Goal: Information Seeking & Learning: Understand process/instructions

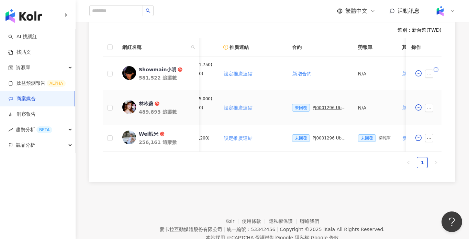
scroll to position [0, 132]
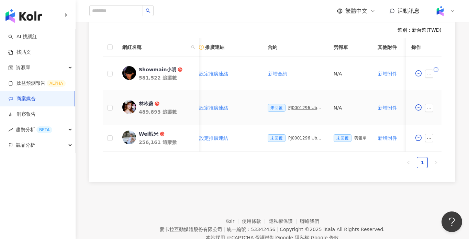
click at [297, 107] on div "PJ0001296 Uber Eats_Co-Marketing_強打之星活動_KOL合作_2025_活動確認單" at bounding box center [305, 107] width 34 height 5
click at [298, 140] on div "PJ0001296 Uber Eats_Co-Marketing_強打之星活動_KOL合作_2025_活動確認單" at bounding box center [305, 137] width 34 height 5
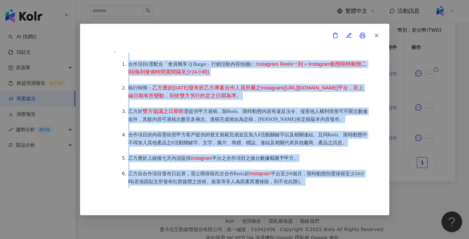
scroll to position [325, 0]
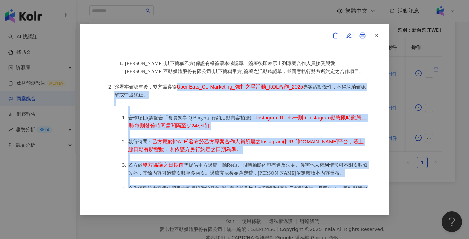
drag, startPoint x: 194, startPoint y: 177, endPoint x: 178, endPoint y: 82, distance: 96.6
copy ol "Lore Ipsu_Do-Sitametco_adipis_ELIts_1779 doeius，temporincidi。 utla(etd「magn A E…"
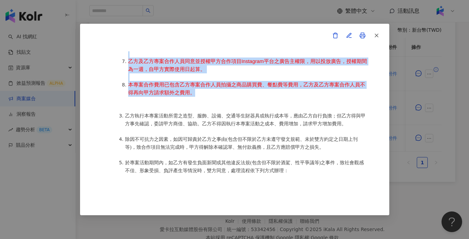
scroll to position [486, 0]
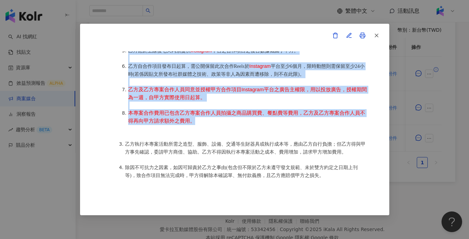
click at [191, 73] on span "平台至少6個月，限時動態則需保留至少24小時(若係因貼文所發布社群媒體之技術、政策等非人為因素而遭移除，則不在此限)。" at bounding box center [246, 70] width 237 height 13
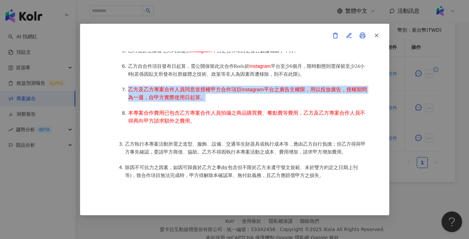
drag, startPoint x: 209, startPoint y: 99, endPoint x: 129, endPoint y: 90, distance: 80.9
click at [129, 90] on li "乙方及乙方專案合作人員同意並授權甲方合作項目Instagram平台之廣告主權限，用以投放廣告，授權期間為一週，自甲方實際使用日起算。" at bounding box center [248, 94] width 241 height 16
copy span "乙方及乙方專案合作人員同意並授權甲方合作項目Instagram平台之廣告主權限，用以投放廣告，授權期間為一週，自甲方實際使用日起算。"
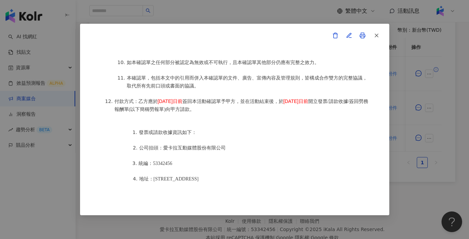
scroll to position [805, 0]
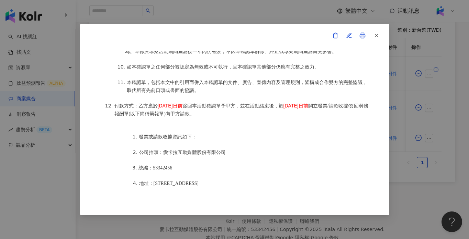
drag, startPoint x: 194, startPoint y: 91, endPoint x: 157, endPoint y: 90, distance: 37.1
click at [157, 102] on li "付款方式：乙方應於 [DATE]日前 簽回本活動確認單予甲方，並在活動結束後，於 [DATE]日前 開立發票/請款收據/簽回勞務報酬單(以下簡稱勞報單)向甲方…" at bounding box center [241, 110] width 254 height 16
copy span "[DATE]日前"
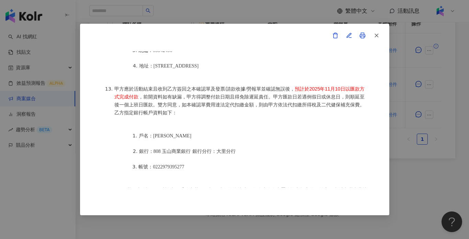
scroll to position [922, 0]
drag, startPoint x: 145, startPoint y: 77, endPoint x: 299, endPoint y: 71, distance: 154.5
click at [299, 85] on li "甲方應於活動結束且收到乙方簽回之本確認單及發票/請款收據/勞報單並確認無誤後， 預計於[DATE]以匯款方式完成付款 ，前開資料如有缺漏，甲方得調整付款日期且…" at bounding box center [241, 101] width 254 height 32
copy span "預計於2025年11月10日以匯款方式完成付款"
